Goal: Find contact information: Find contact information

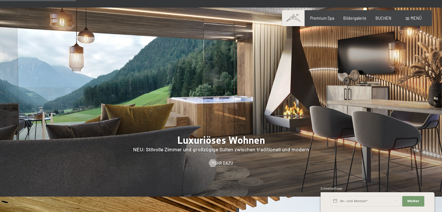
scroll to position [472, 0]
click at [353, 21] on div "Buchen Anfragen Premium Spa Bildergalerie BUCHEN Menü DE IT EN Gutschein Bilder…" at bounding box center [356, 18] width 129 height 6
click at [353, 16] on span "Bildergalerie" at bounding box center [354, 17] width 23 height 5
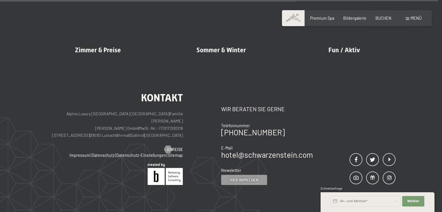
scroll to position [6205, 0]
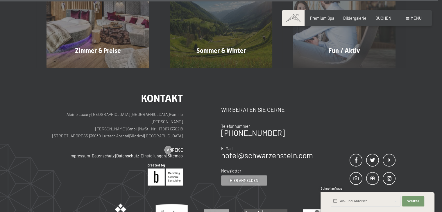
drag, startPoint x: 252, startPoint y: 142, endPoint x: 346, endPoint y: 108, distance: 99.4
click at [346, 108] on div "Kontakt Wir beraten Sie gerne Telefonnummer [PHONE_NUMBER] E-Mail hotel@ no-spa…" at bounding box center [308, 139] width 175 height 92
drag, startPoint x: 318, startPoint y: 141, endPoint x: 220, endPoint y: 140, distance: 98.3
click at [220, 140] on div "Kontakt Alpine Luxury SPA Resort SCHWARZENSTEIN | Familie [PERSON_NAME] [PERSON…" at bounding box center [221, 139] width 349 height 92
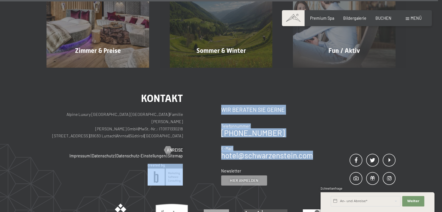
click at [220, 140] on div "Kontakt Alpine Luxury SPA Resort SCHWARZENSTEIN | Familie [PERSON_NAME] [PERSON…" at bounding box center [134, 139] width 175 height 92
drag, startPoint x: 218, startPoint y: 141, endPoint x: 244, endPoint y: 142, distance: 25.9
click at [244, 142] on div "Kontakt Alpine Luxury SPA Resort SCHWARZENSTEIN | Familie [PERSON_NAME] [PERSON…" at bounding box center [221, 139] width 349 height 92
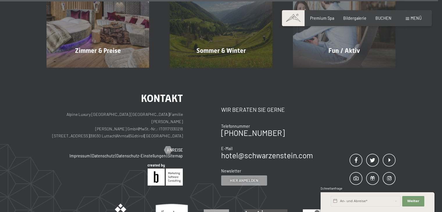
click at [318, 143] on div "Kontakt Wir beraten Sie gerne Telefonnummer [PHONE_NUMBER] E-Mail hotel@ no-spa…" at bounding box center [308, 139] width 175 height 92
drag, startPoint x: 318, startPoint y: 143, endPoint x: 222, endPoint y: 145, distance: 95.7
click at [222, 145] on div "Kontakt Wir beraten Sie gerne Telefonnummer [PHONE_NUMBER] E-Mail hotel@ no-spa…" at bounding box center [308, 139] width 175 height 92
copy link "hotel@ no-spam. schwarzenstein. no-spam. com"
